Goal: Find specific page/section: Find specific page/section

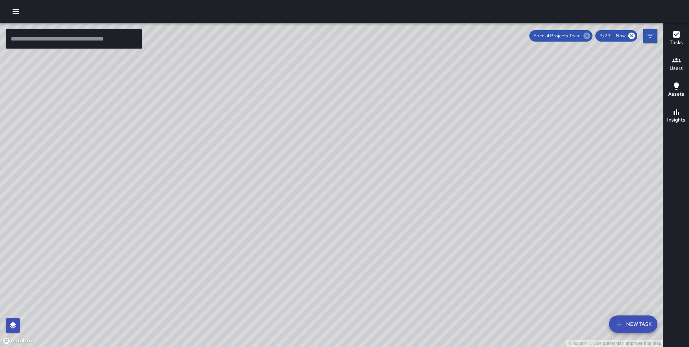
click at [587, 36] on icon at bounding box center [587, 36] width 8 height 8
drag, startPoint x: 145, startPoint y: 214, endPoint x: 395, endPoint y: 133, distance: 263.1
click at [395, 133] on div "© Mapbox © OpenStreetMap Improve this map" at bounding box center [331, 185] width 663 height 324
click at [653, 35] on icon "Filters" at bounding box center [650, 36] width 9 height 9
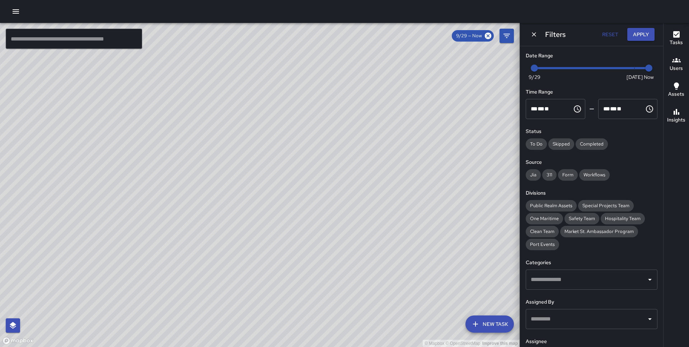
click at [628, 67] on span at bounding box center [591, 68] width 115 height 2
type input "*"
drag, startPoint x: 633, startPoint y: 66, endPoint x: 544, endPoint y: 65, distance: 89.3
click at [638, 66] on span "10/6" at bounding box center [634, 68] width 7 height 7
drag, startPoint x: 544, startPoint y: 65, endPoint x: 647, endPoint y: 81, distance: 104.2
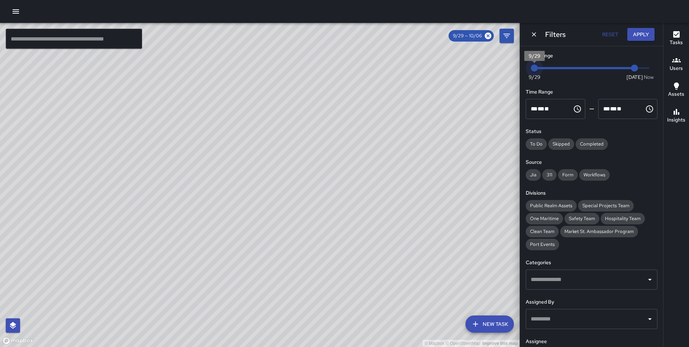
click at [647, 81] on div "Now [DATE] 9/29 10/6" at bounding box center [592, 73] width 132 height 20
type input "*"
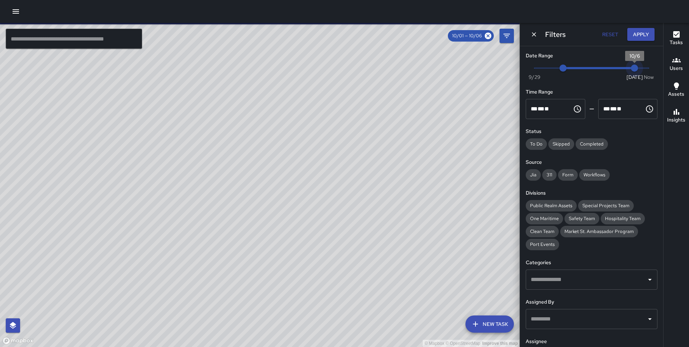
drag, startPoint x: 639, startPoint y: 68, endPoint x: 656, endPoint y: 67, distance: 16.9
click at [656, 67] on div "Now [DATE] 10/1 10/6" at bounding box center [592, 73] width 132 height 20
type input "*"
drag, startPoint x: 624, startPoint y: 72, endPoint x: 635, endPoint y: 68, distance: 11.6
click at [567, 68] on span "10/1" at bounding box center [562, 68] width 7 height 7
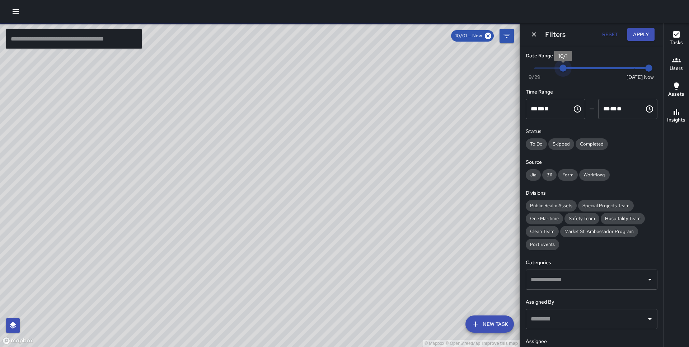
type input "*"
click at [639, 32] on button "Apply" at bounding box center [640, 34] width 27 height 13
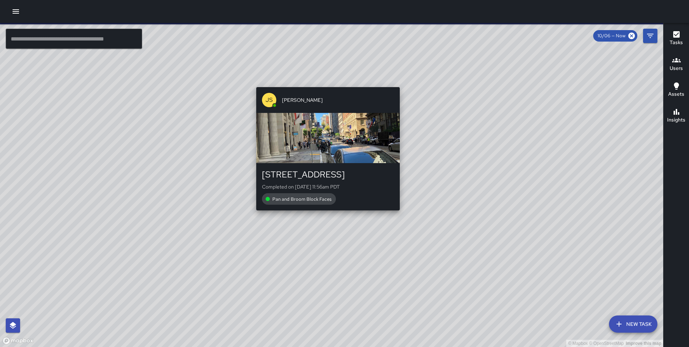
click at [322, 80] on div "© Mapbox © OpenStreetMap Improve this map JS [PERSON_NAME] [STREET_ADDRESS] Com…" at bounding box center [331, 185] width 663 height 324
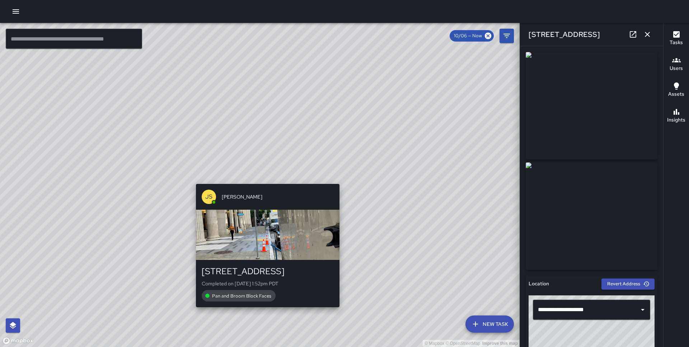
click at [265, 179] on div "© Mapbox © OpenStreetMap Improve this map JS [PERSON_NAME] [STREET_ADDRESS] Com…" at bounding box center [260, 185] width 520 height 324
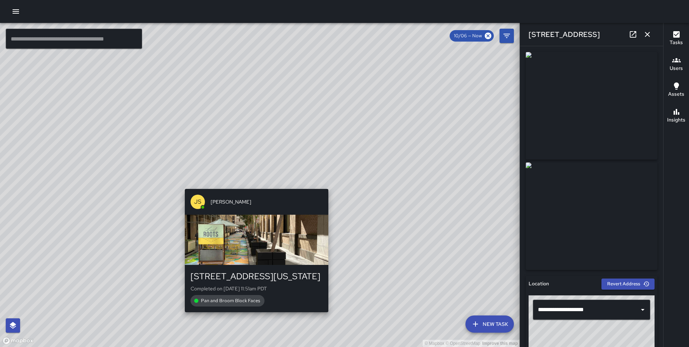
click at [250, 185] on div "© Mapbox © OpenStreetMap Improve this map JS [PERSON_NAME] [STREET_ADDRESS][US_…" at bounding box center [260, 185] width 520 height 324
type input "**********"
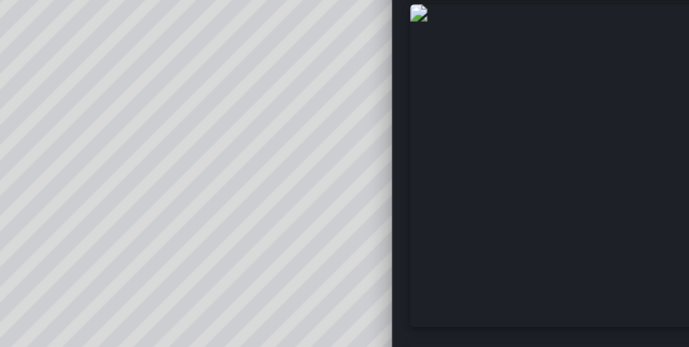
scroll to position [36, 0]
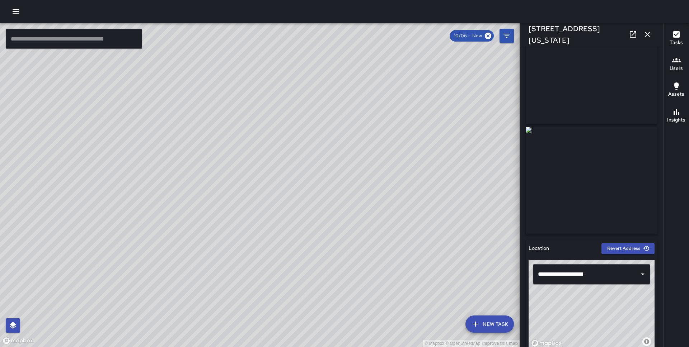
click at [648, 37] on icon "button" at bounding box center [647, 34] width 9 height 9
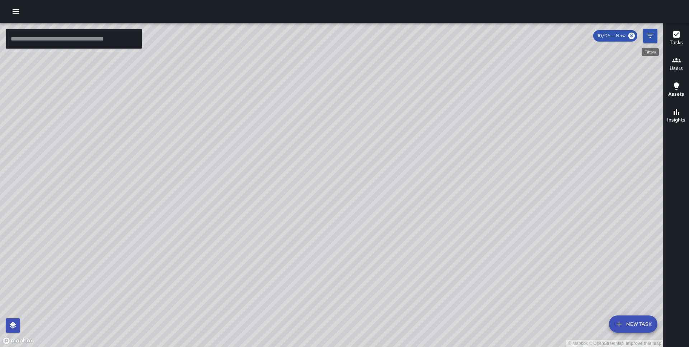
click at [651, 39] on icon "Filters" at bounding box center [650, 36] width 9 height 9
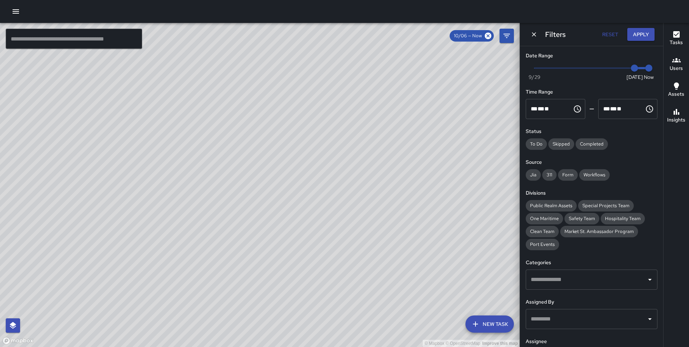
type input "*"
click at [536, 69] on span at bounding box center [591, 67] width 114 height 1
click at [635, 32] on button "Apply" at bounding box center [640, 34] width 27 height 13
